Goal: Transaction & Acquisition: Purchase product/service

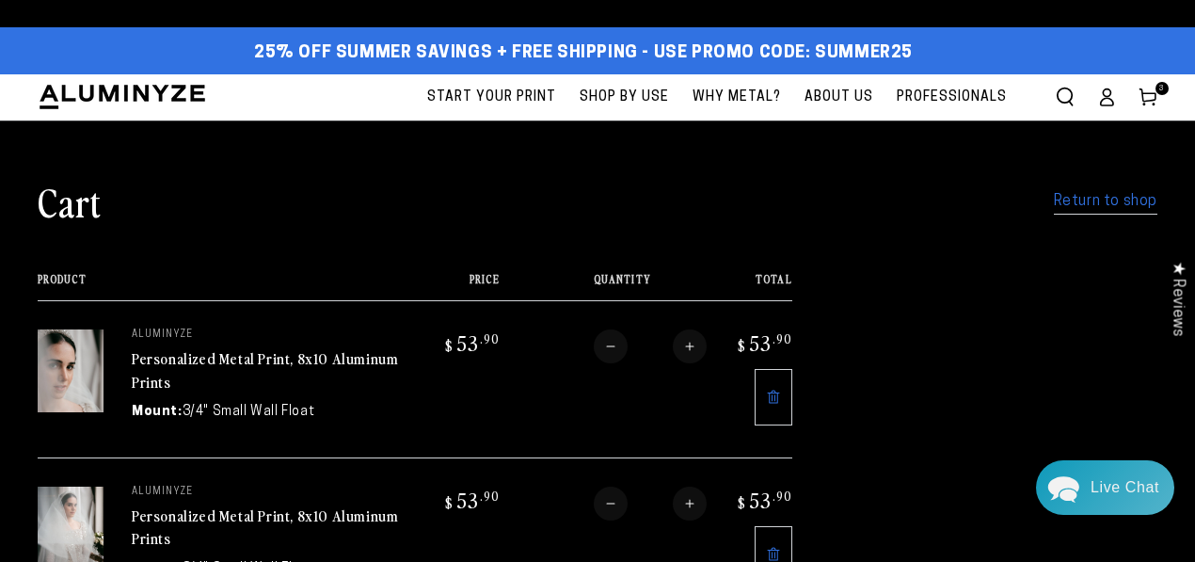
click at [1122, 204] on link "Return to shop" at bounding box center [1105, 201] width 103 height 27
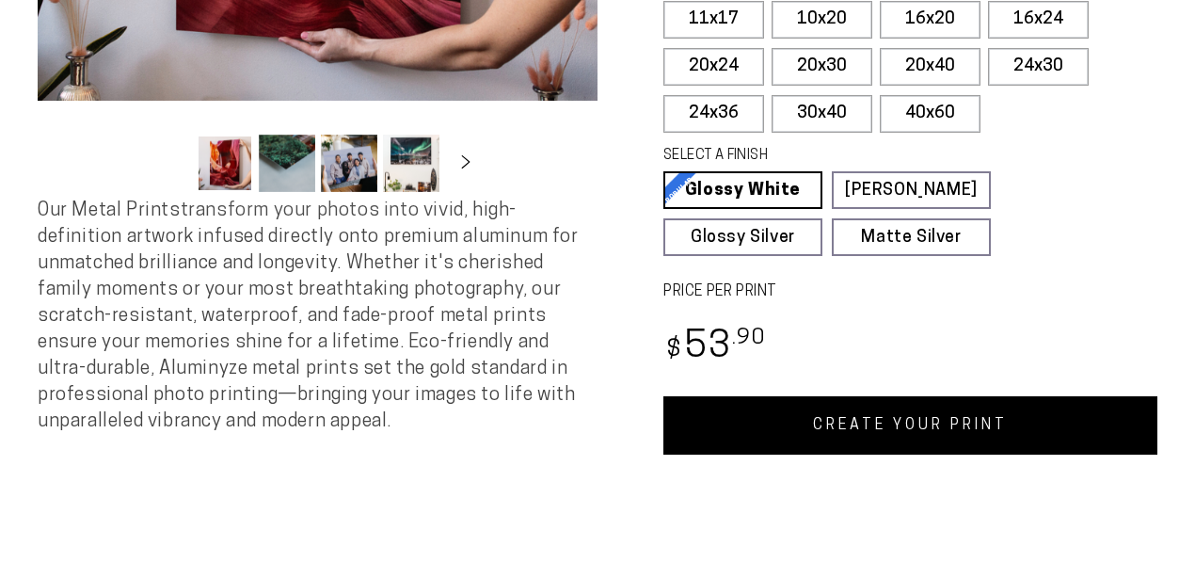
scroll to position [582, 0]
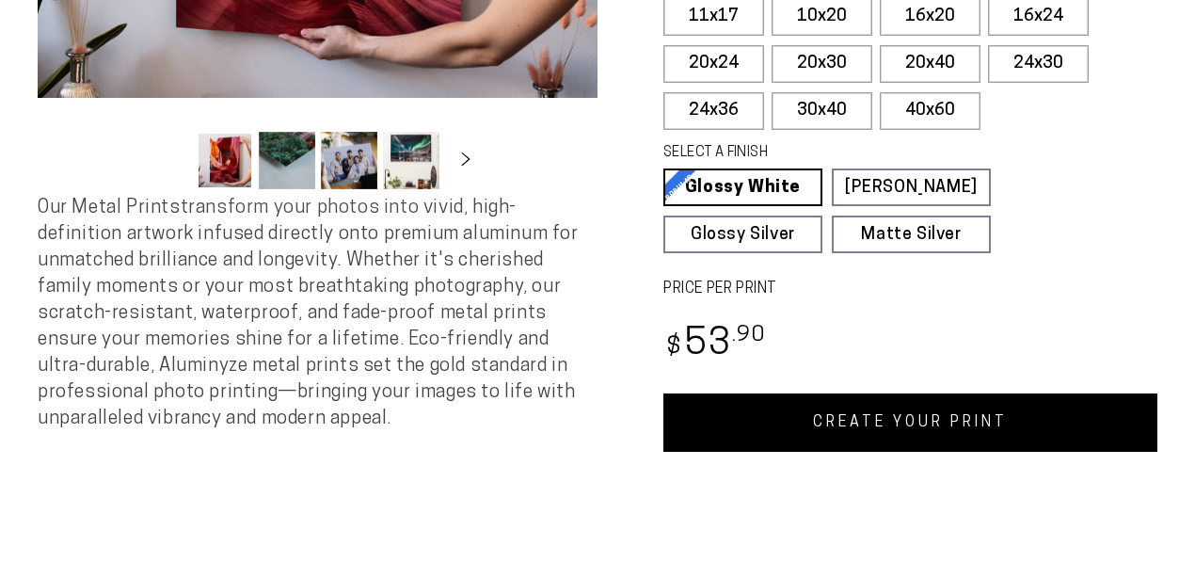
click at [863, 428] on link "CREATE YOUR PRINT" at bounding box center [910, 422] width 494 height 58
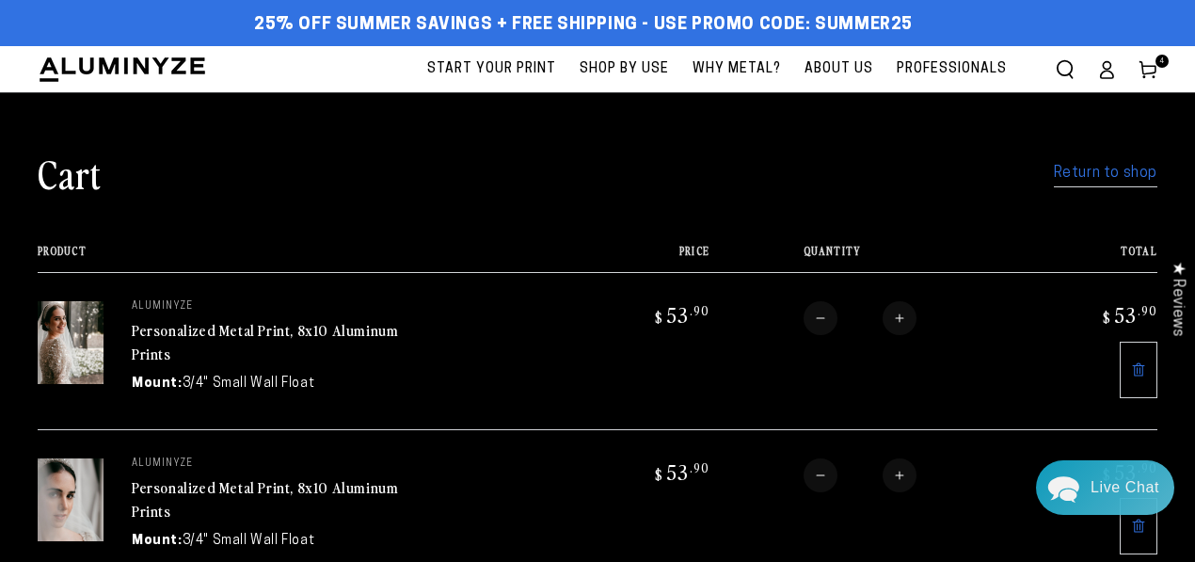
click at [1101, 176] on link "Return to shop" at bounding box center [1105, 173] width 103 height 27
